Goal: Task Accomplishment & Management: Manage account settings

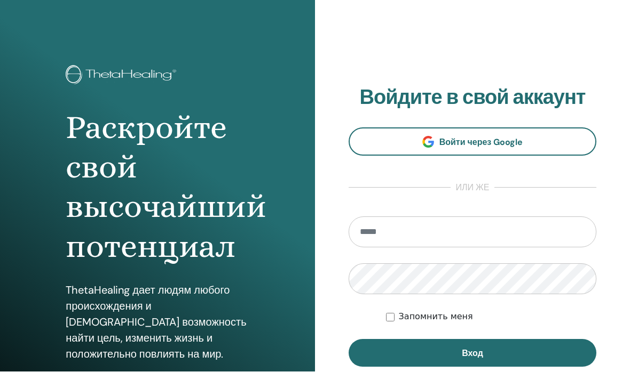
click at [544, 233] on input "email" at bounding box center [472, 240] width 248 height 31
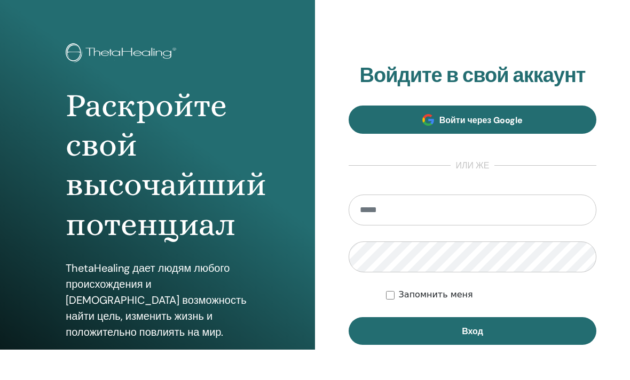
click at [575, 136] on link "Войти через Google" at bounding box center [472, 150] width 248 height 28
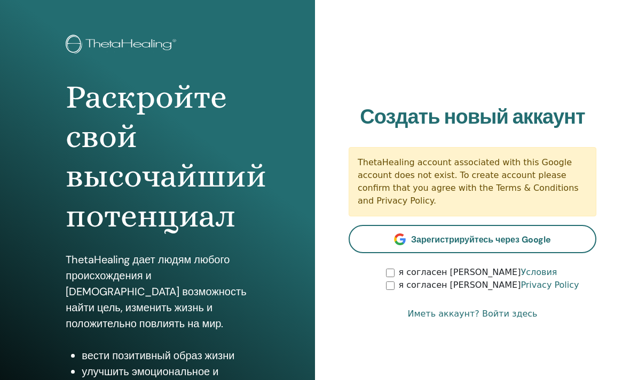
scroll to position [39, 0]
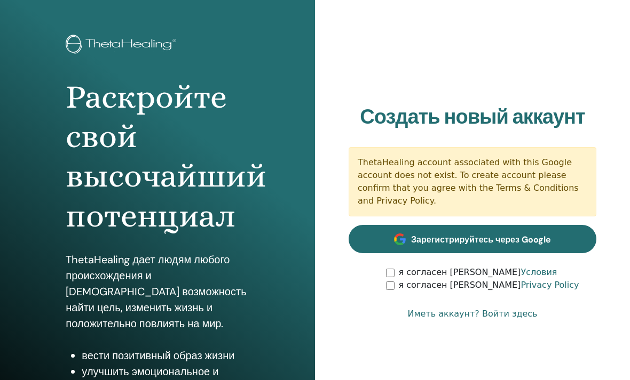
click at [574, 235] on link "Зарегистрируйтесь через Google" at bounding box center [472, 239] width 248 height 28
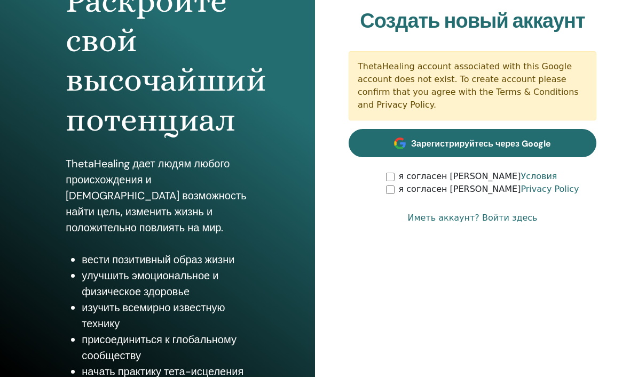
scroll to position [150, 0]
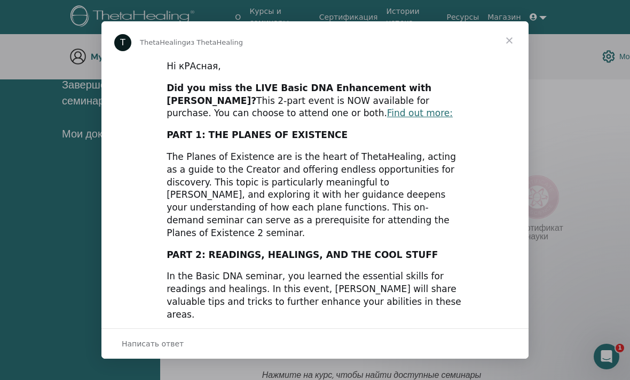
scroll to position [175, 0]
click at [514, 44] on span "Закрыть" at bounding box center [509, 40] width 38 height 38
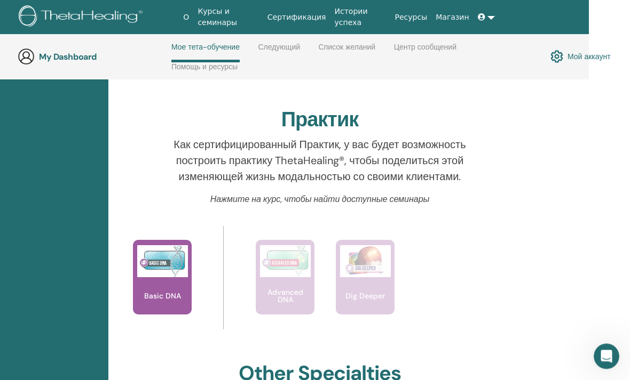
scroll to position [352, 50]
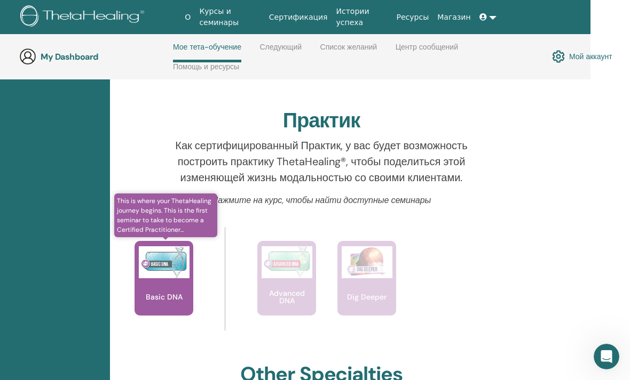
click at [169, 276] on img at bounding box center [164, 262] width 51 height 32
click at [163, 283] on div "Basic DNA" at bounding box center [163, 278] width 59 height 75
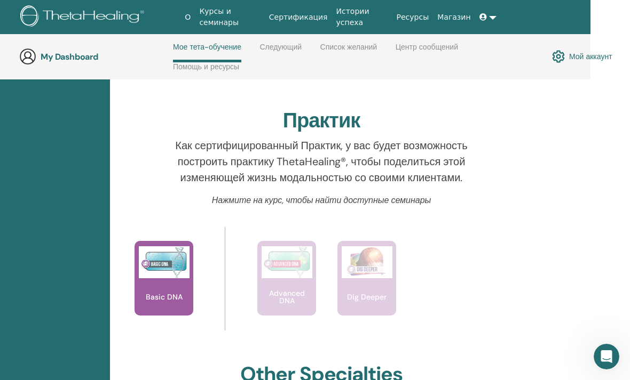
click at [591, 59] on link "Мой аккаунт" at bounding box center [582, 56] width 60 height 18
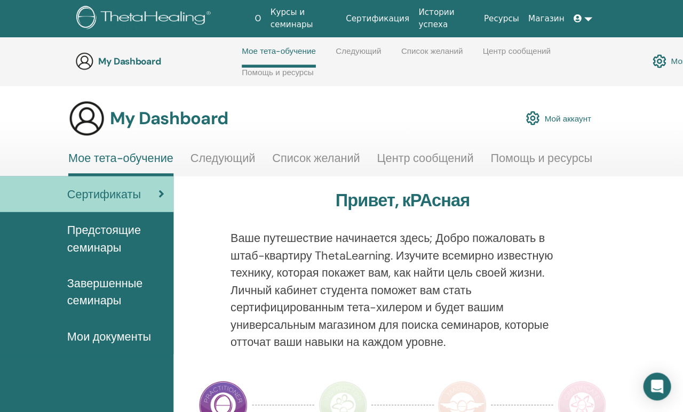
scroll to position [356, 11]
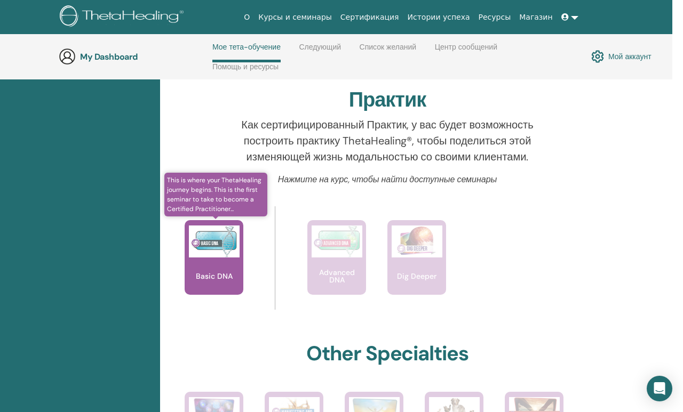
click at [217, 250] on img at bounding box center [214, 242] width 51 height 32
